Goal: Find contact information: Find contact information

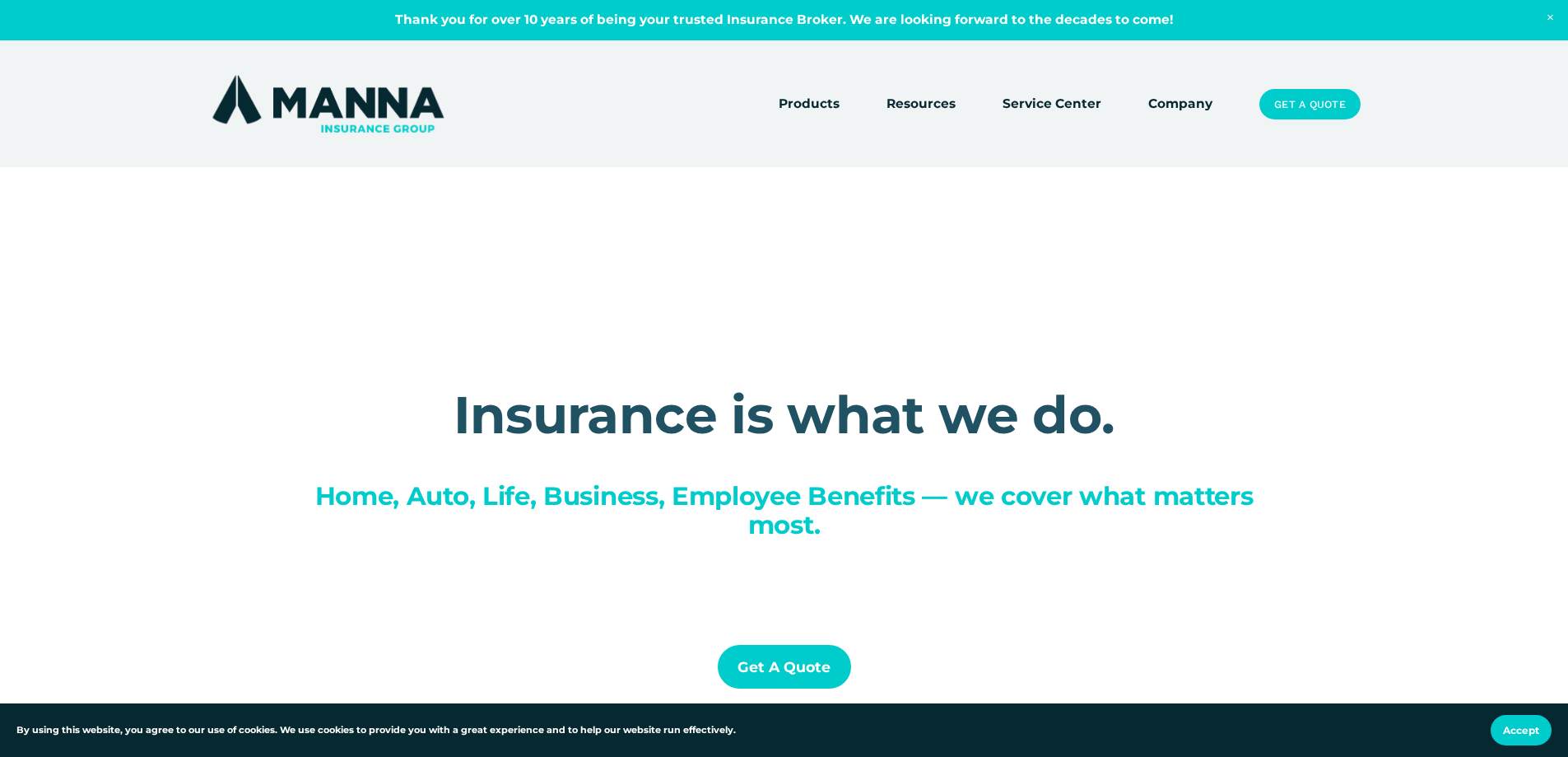
click at [1532, 723] on button "Accept" at bounding box center [1522, 729] width 61 height 31
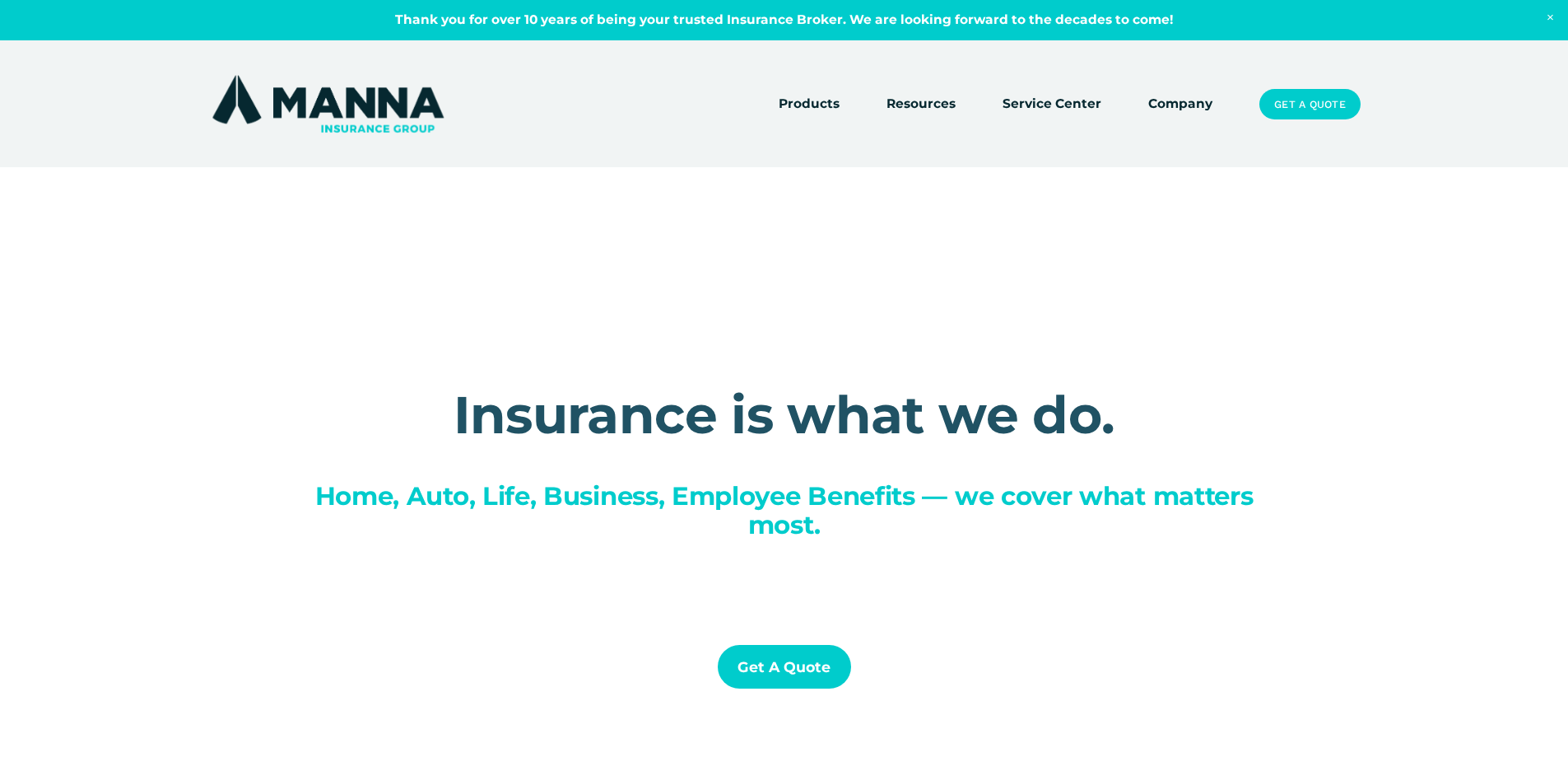
click at [1203, 101] on link "Company" at bounding box center [1180, 104] width 64 height 23
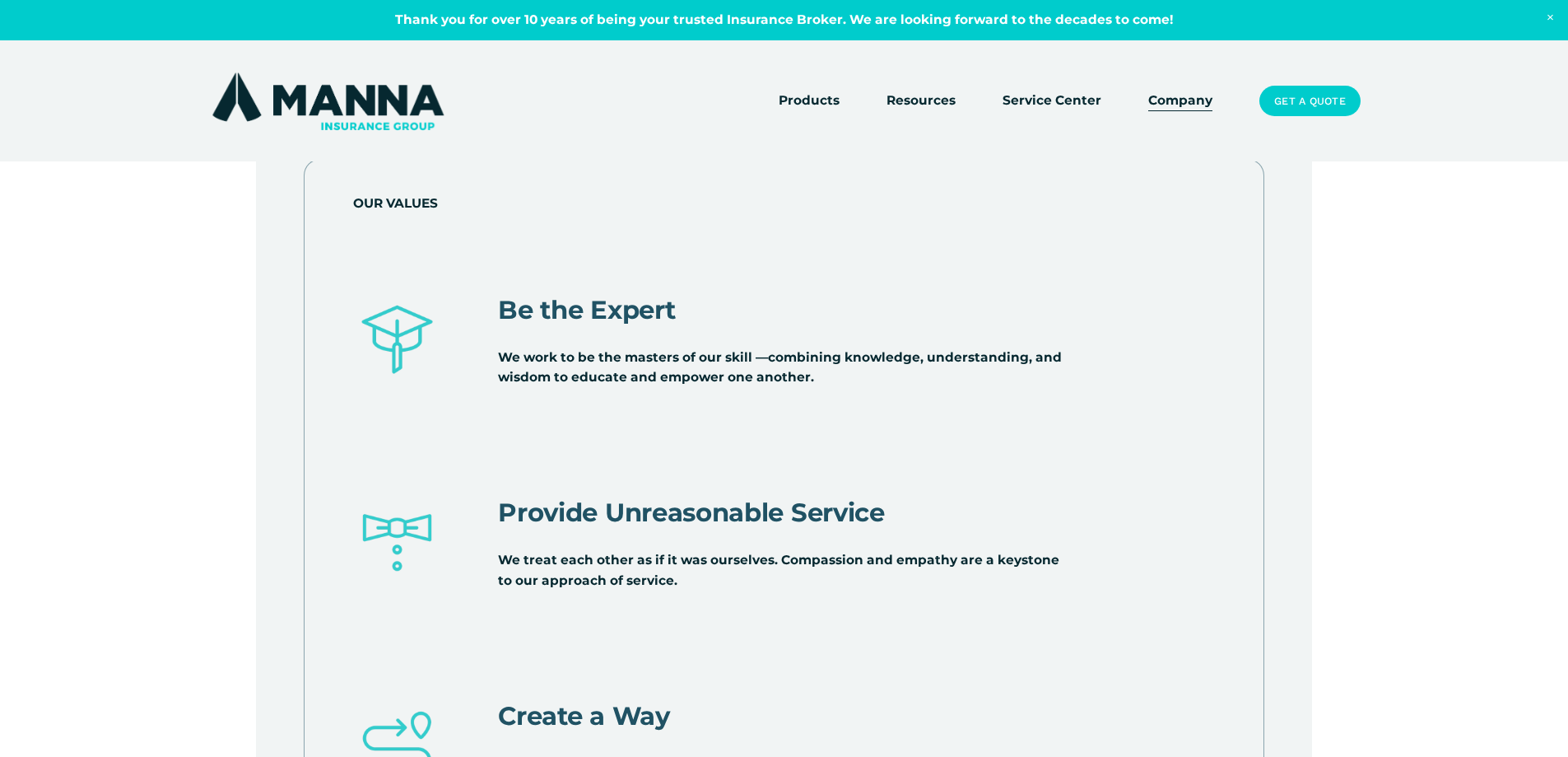
scroll to position [5376, 0]
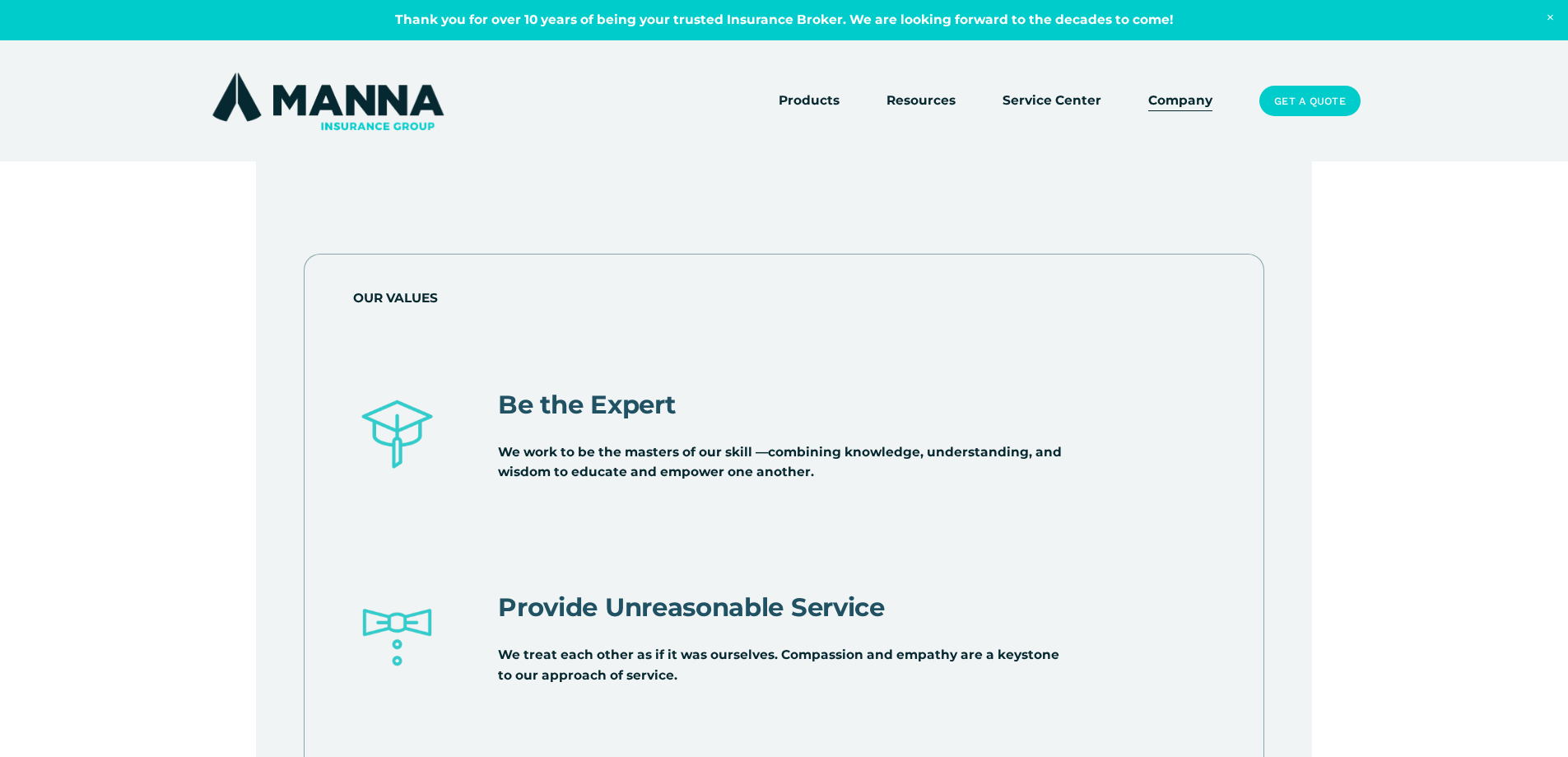
click at [295, 89] on img at bounding box center [328, 101] width 239 height 64
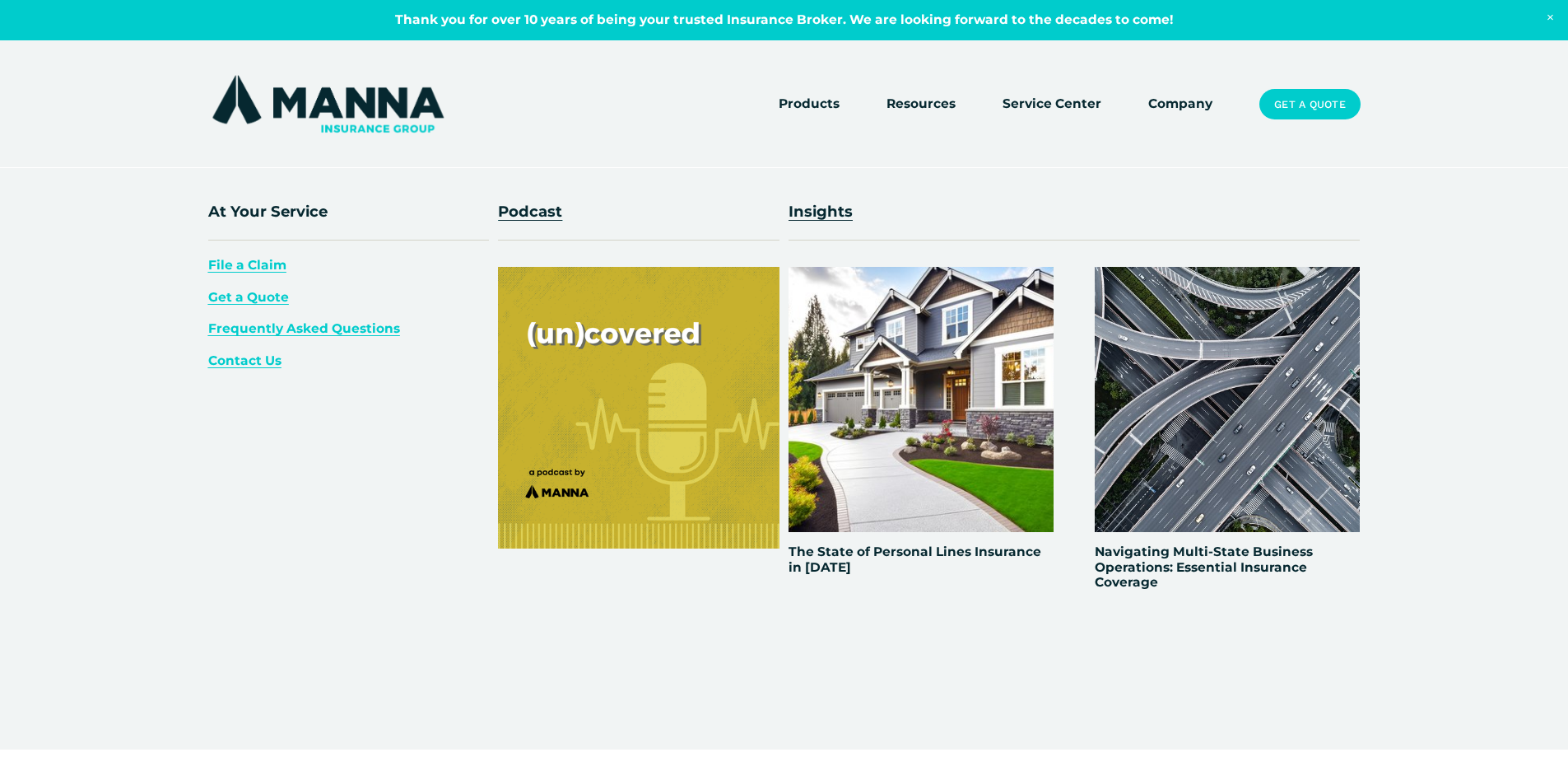
click at [239, 362] on span "Contact Us" at bounding box center [245, 360] width 73 height 16
